Goal: Task Accomplishment & Management: Manage account settings

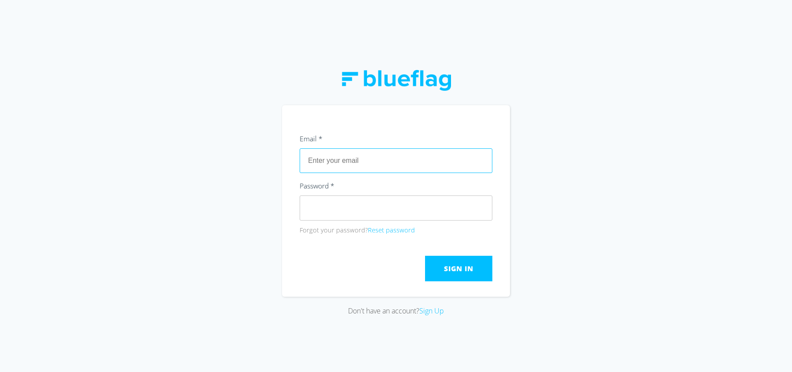
click at [337, 163] on input "text" at bounding box center [396, 160] width 193 height 25
type input "[PERSON_NAME][EMAIL_ADDRESS][DOMAIN_NAME]"
click at [458, 280] on button "Sign In" at bounding box center [458, 269] width 67 height 26
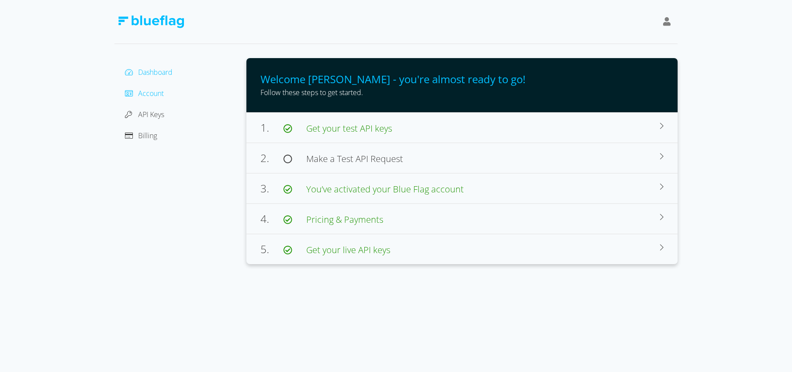
click at [161, 91] on span "Account" at bounding box center [151, 93] width 26 height 10
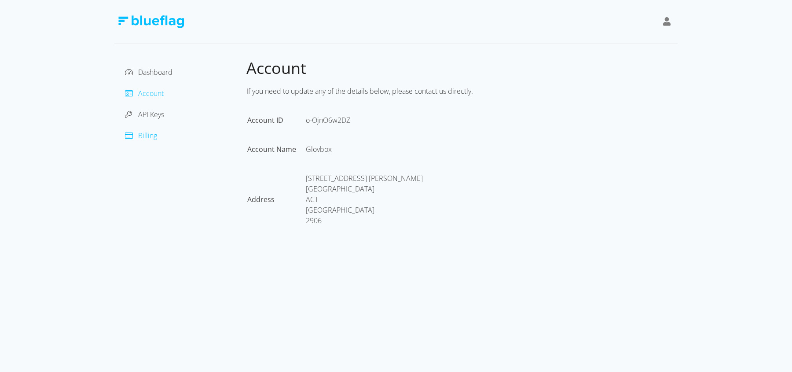
click at [151, 132] on span "Billing" at bounding box center [147, 136] width 19 height 10
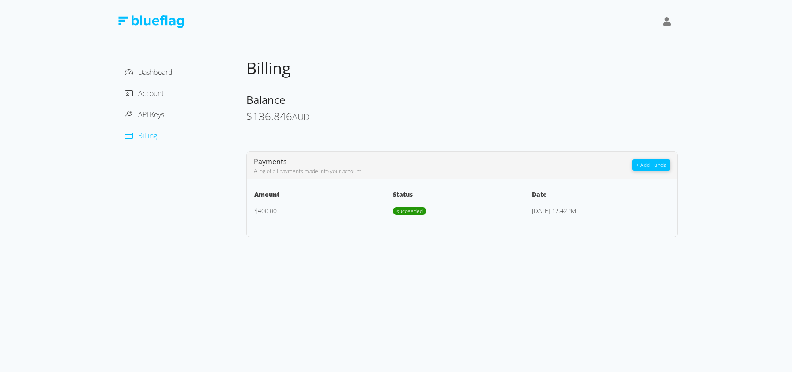
click at [650, 166] on button "+ Add Funds" at bounding box center [652, 164] width 38 height 11
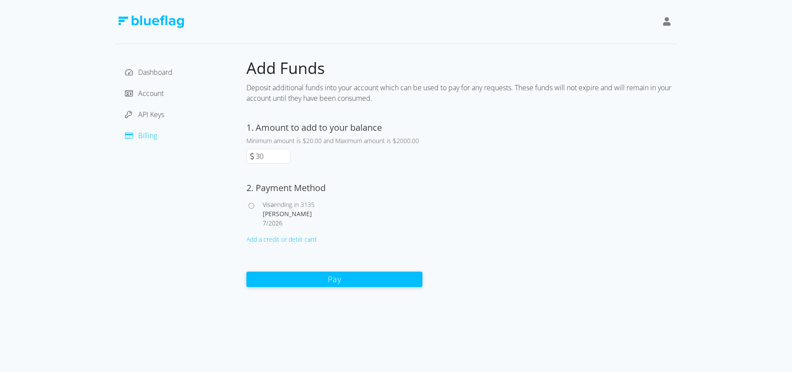
click at [285, 154] on input "30" at bounding box center [272, 156] width 36 height 14
click at [285, 154] on input "40" at bounding box center [272, 156] width 36 height 14
click at [285, 154] on input "50" at bounding box center [272, 156] width 36 height 14
click at [285, 154] on input "60" at bounding box center [272, 156] width 36 height 14
click at [285, 154] on input "70" at bounding box center [272, 156] width 36 height 14
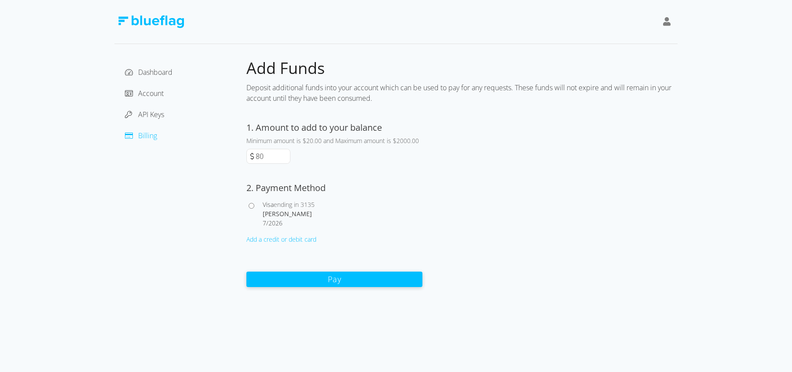
click at [285, 154] on input "80" at bounding box center [272, 156] width 36 height 14
click at [285, 154] on input "90" at bounding box center [272, 156] width 36 height 14
click at [285, 154] on input "100" at bounding box center [272, 156] width 36 height 14
click at [285, 154] on input "110" at bounding box center [272, 156] width 36 height 14
click at [285, 154] on input "120" at bounding box center [272, 156] width 36 height 14
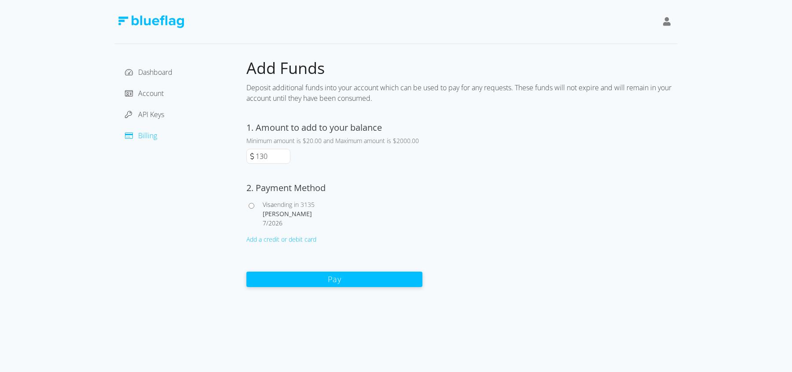
click at [285, 154] on input "130" at bounding box center [272, 156] width 36 height 14
click at [287, 163] on input "130" at bounding box center [272, 156] width 36 height 14
click at [286, 160] on input "120" at bounding box center [272, 156] width 36 height 14
click at [286, 160] on input "110" at bounding box center [272, 156] width 36 height 14
click at [286, 160] on input "100" at bounding box center [272, 156] width 36 height 14
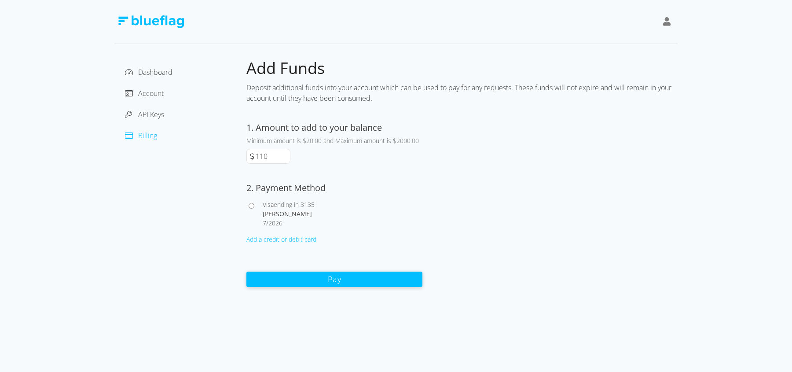
click at [285, 152] on input "110" at bounding box center [272, 156] width 36 height 14
click at [285, 152] on input "120" at bounding box center [272, 156] width 36 height 14
click at [285, 152] on input "130" at bounding box center [272, 156] width 36 height 14
click at [285, 152] on input "140" at bounding box center [272, 156] width 36 height 14
click at [285, 152] on input "150" at bounding box center [272, 156] width 36 height 14
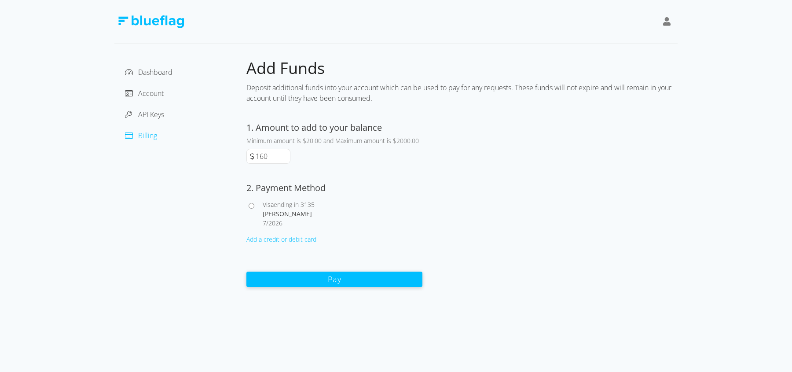
click at [285, 152] on input "160" at bounding box center [272, 156] width 36 height 14
click at [285, 152] on input "170" at bounding box center [272, 156] width 36 height 14
click at [285, 152] on input "180" at bounding box center [272, 156] width 36 height 14
click at [285, 152] on input "190" at bounding box center [272, 156] width 36 height 14
type input "200"
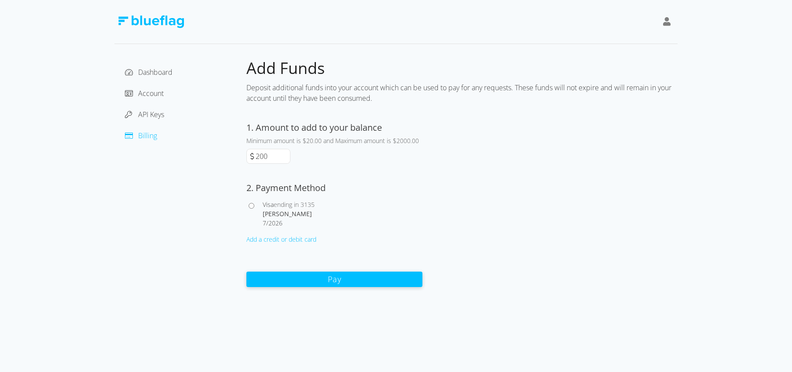
click at [285, 152] on input "200" at bounding box center [272, 156] width 36 height 14
click at [254, 206] on input "Visa ending in 3135 [PERSON_NAME] 7 / 2026" at bounding box center [252, 206] width 6 height 6
radio input "true"
click at [337, 280] on button "Pay" at bounding box center [335, 278] width 176 height 15
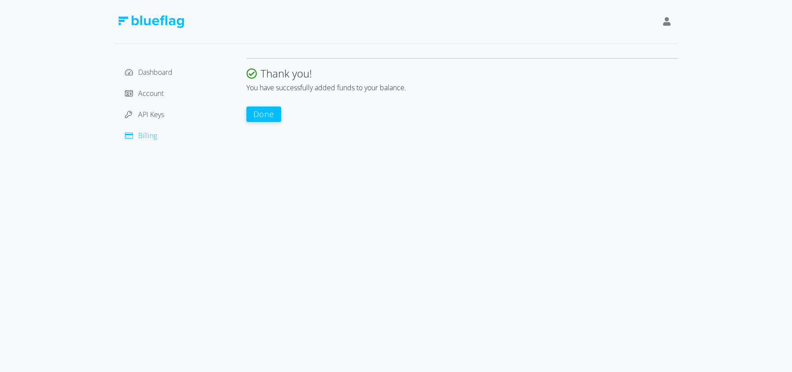
click at [275, 116] on button "Done" at bounding box center [264, 114] width 35 height 15
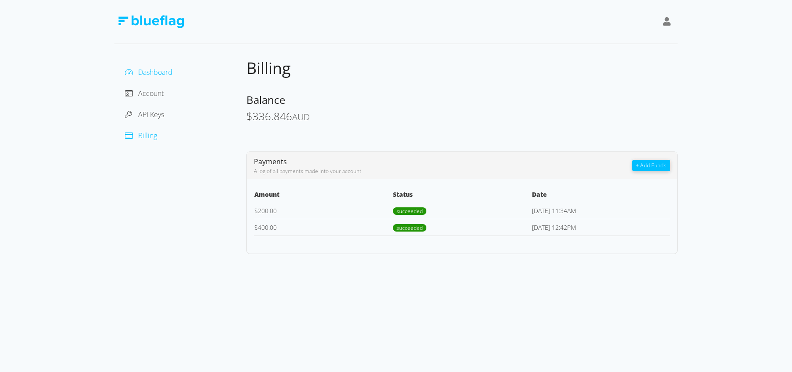
click at [162, 75] on span "Dashboard" at bounding box center [155, 72] width 34 height 10
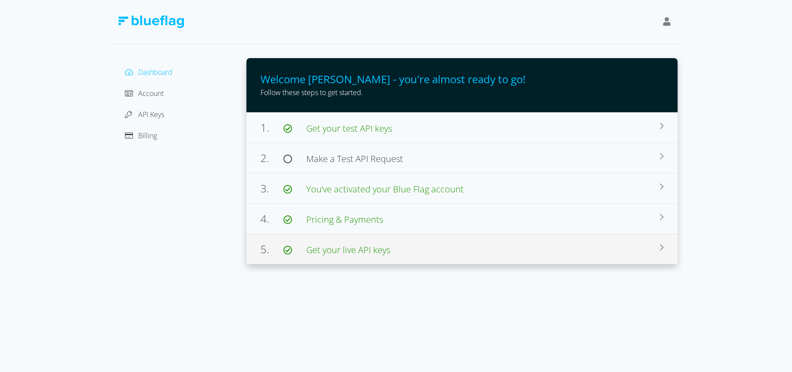
click at [352, 246] on span "Get your live API keys" at bounding box center [348, 250] width 84 height 12
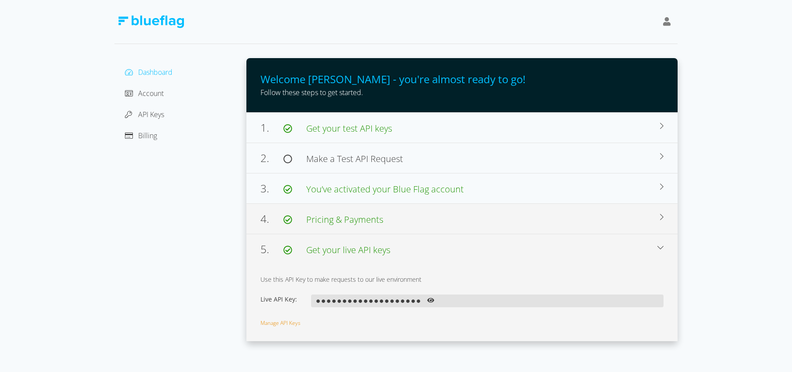
click at [356, 228] on div "4. Pricing & Payments You have successfully added funds to your account! You ca…" at bounding box center [462, 218] width 431 height 30
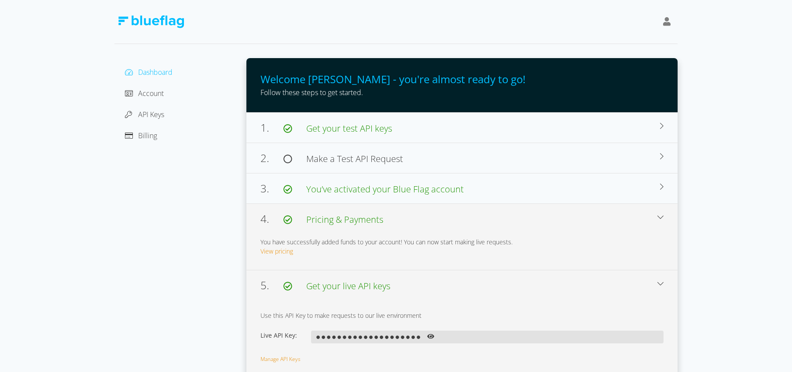
scroll to position [5, 0]
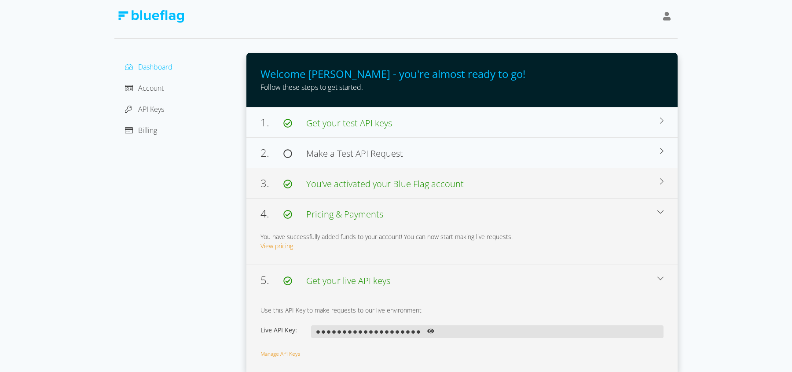
click at [346, 188] on span "You’ve activated your Blue Flag account" at bounding box center [385, 184] width 158 height 12
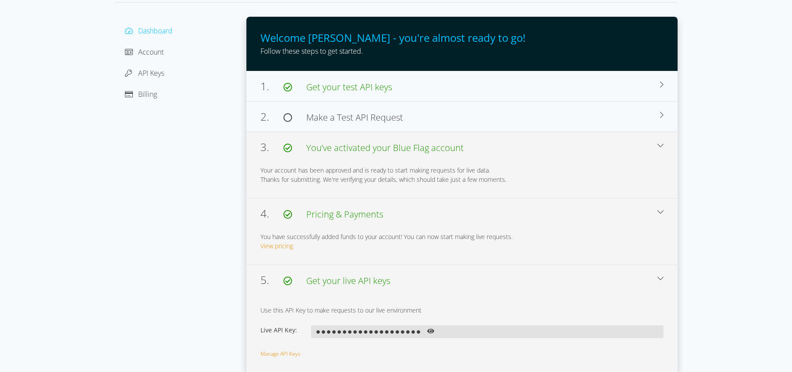
scroll to position [0, 0]
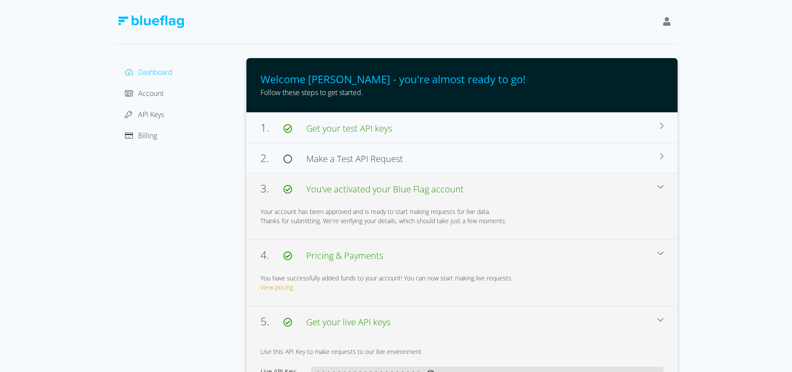
click at [178, 91] on div "Account" at bounding box center [180, 93] width 118 height 14
click at [159, 92] on span "Account" at bounding box center [151, 93] width 26 height 10
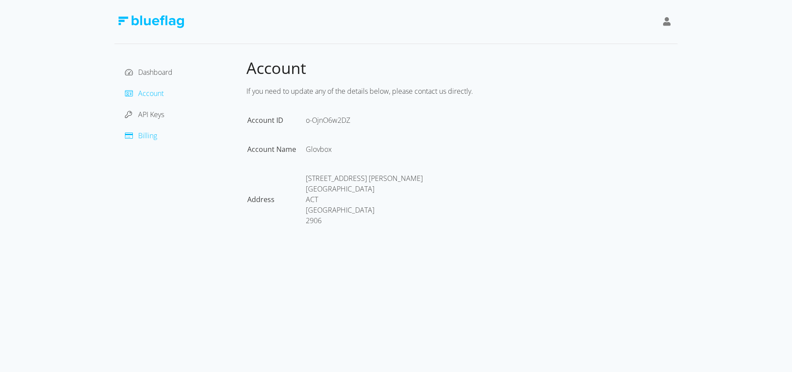
click at [148, 131] on span "Billing" at bounding box center [147, 136] width 19 height 10
